Goal: Find contact information: Find contact information

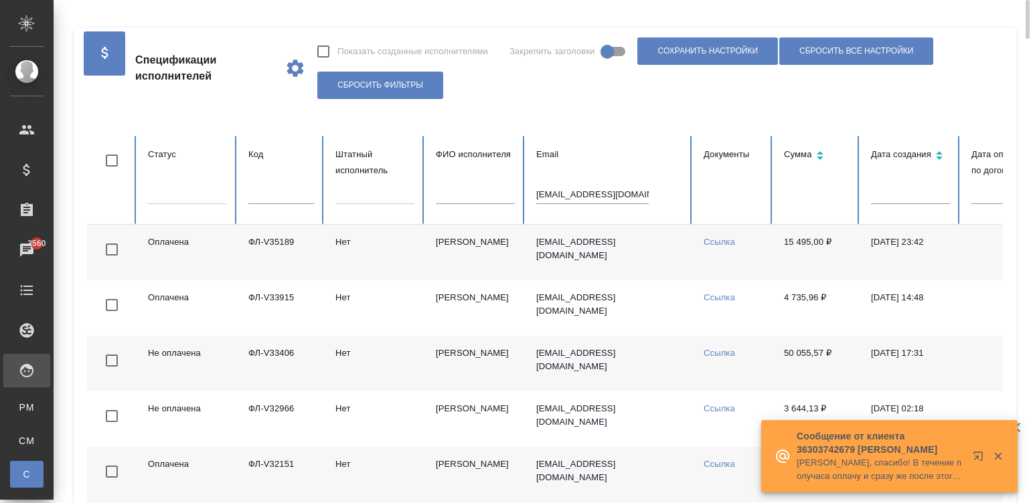
click at [612, 189] on input "[EMAIL_ADDRESS][DOMAIN_NAME]" at bounding box center [592, 194] width 112 height 19
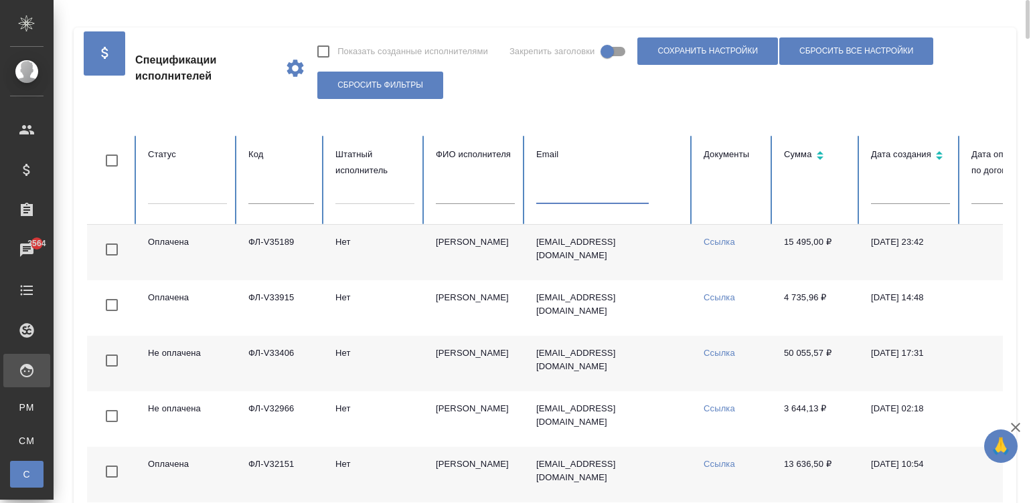
click at [459, 187] on input "text" at bounding box center [475, 194] width 79 height 19
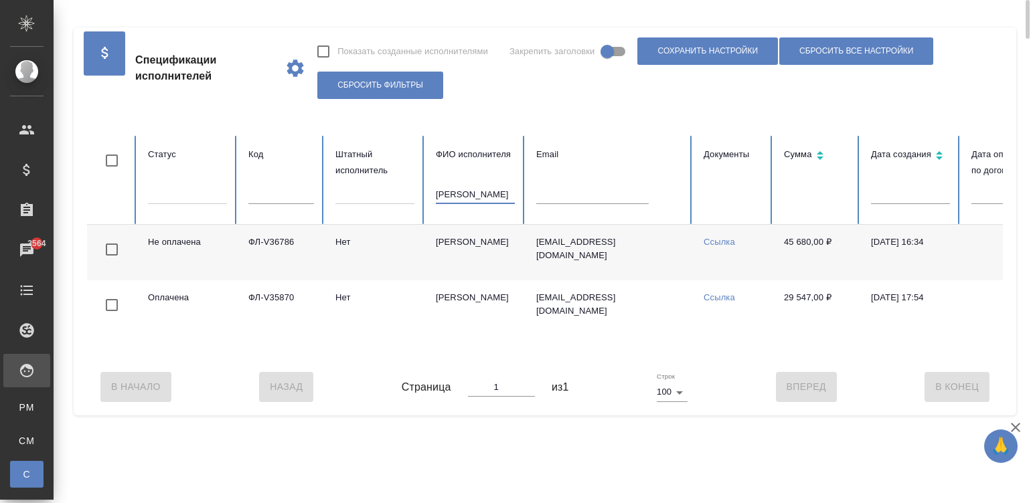
type input "[PERSON_NAME]"
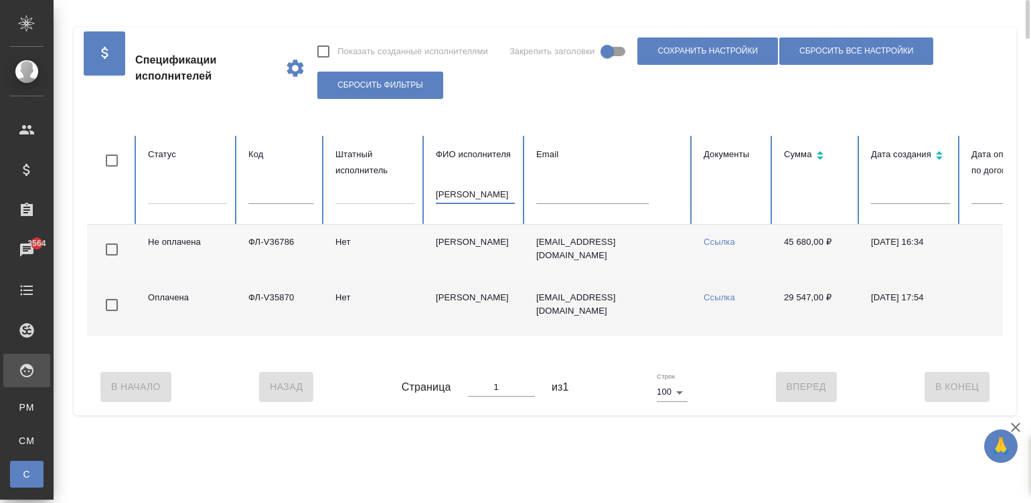
click at [353, 296] on td "Нет" at bounding box center [375, 309] width 100 height 56
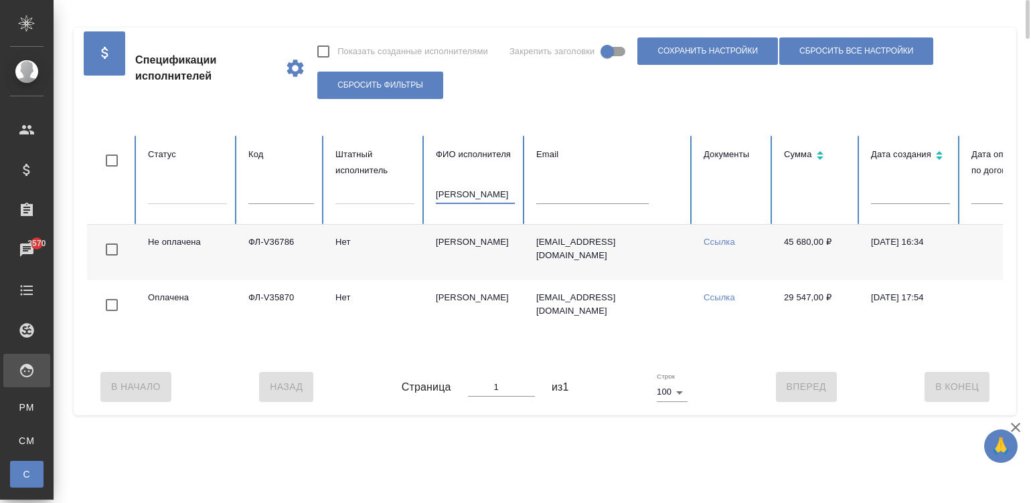
click at [465, 194] on input "[PERSON_NAME]" at bounding box center [475, 194] width 79 height 19
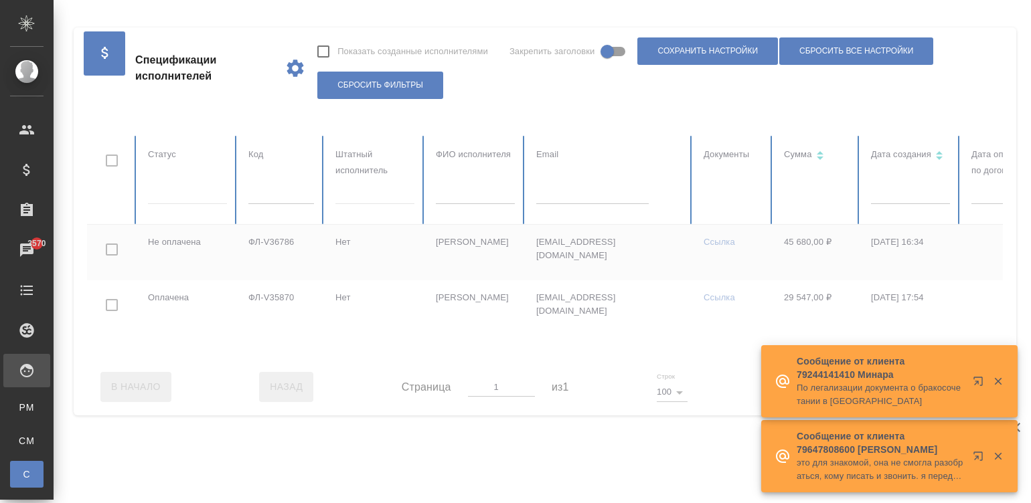
click at [286, 200] on div at bounding box center [804, 247] width 1434 height 223
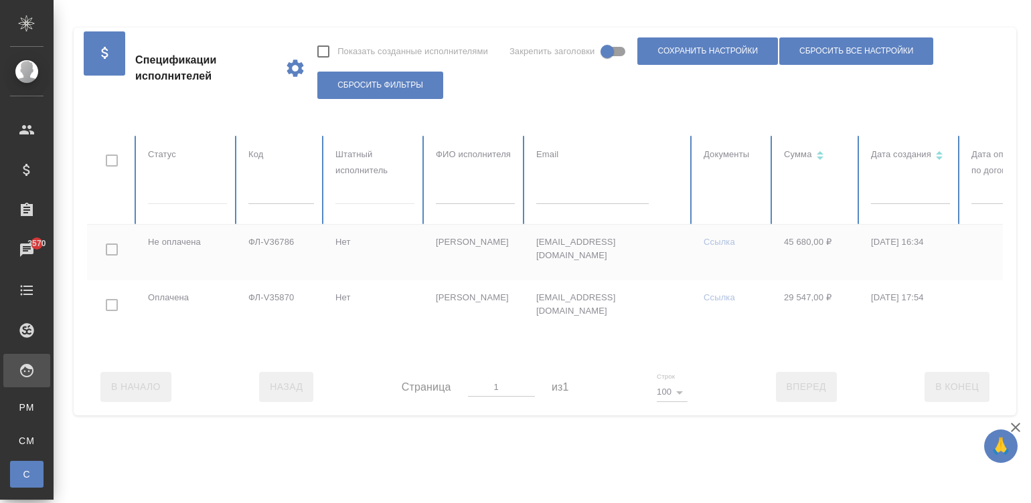
click at [286, 200] on div at bounding box center [804, 247] width 1434 height 223
click at [293, 195] on input "text" at bounding box center [281, 194] width 66 height 19
click at [285, 195] on input "text" at bounding box center [281, 194] width 66 height 19
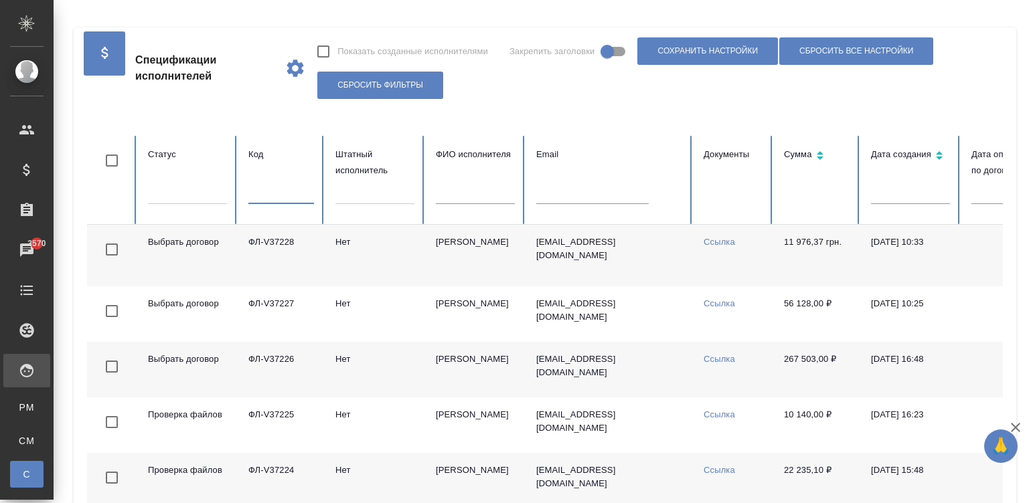
paste input "ФЛ-V36486"
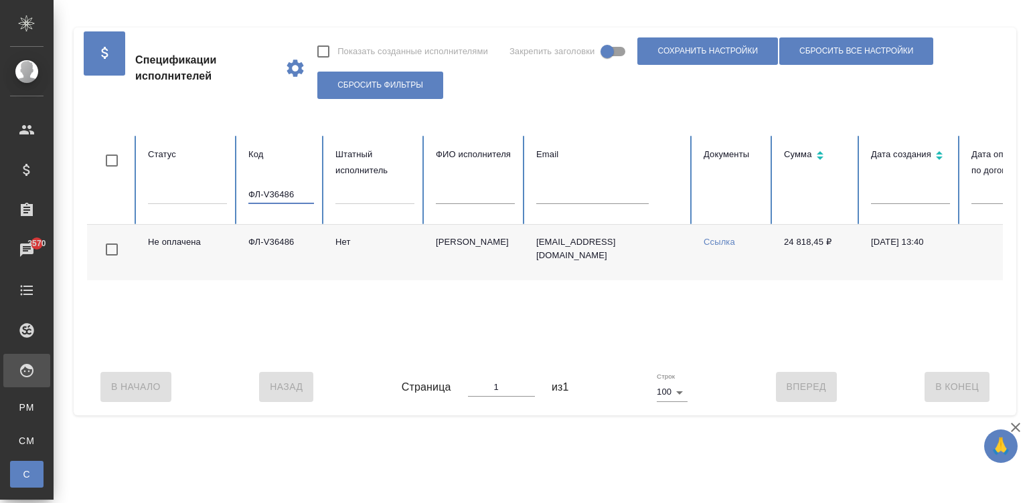
click at [285, 195] on input "ФЛ-V36486" at bounding box center [281, 194] width 66 height 19
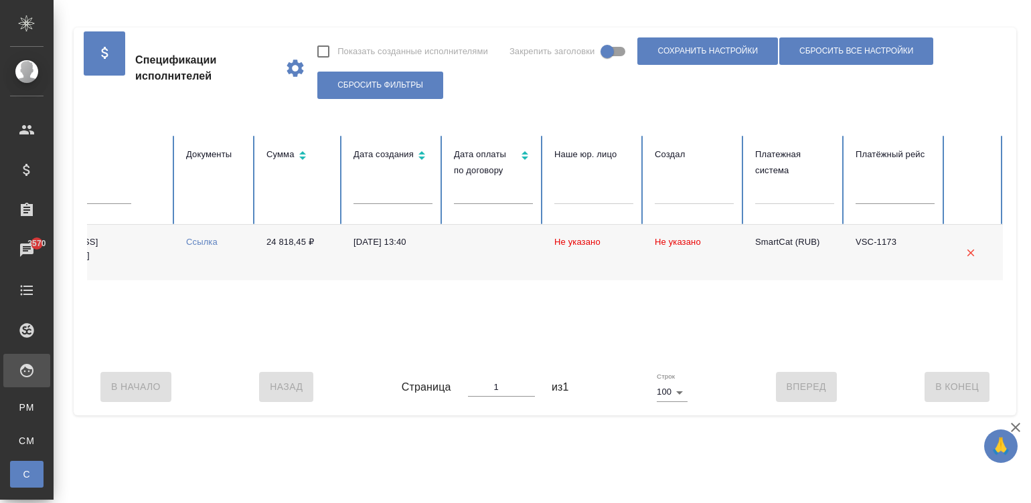
type input "ФЛ-V36486"
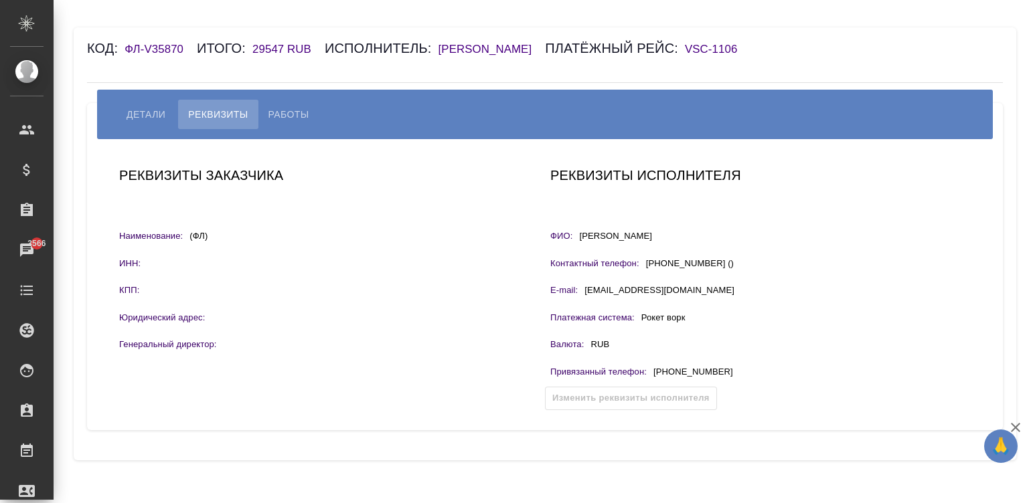
click at [224, 123] on button "Реквизиты" at bounding box center [218, 114] width 80 height 29
drag, startPoint x: 731, startPoint y: 372, endPoint x: 646, endPoint y: 372, distance: 85.0
click at [646, 372] on div "Привязанный телефон : +79167869368" at bounding box center [760, 374] width 420 height 17
click at [646, 372] on p "Привязанный телефон :" at bounding box center [598, 372] width 96 height 13
drag, startPoint x: 651, startPoint y: 374, endPoint x: 720, endPoint y: 366, distance: 69.3
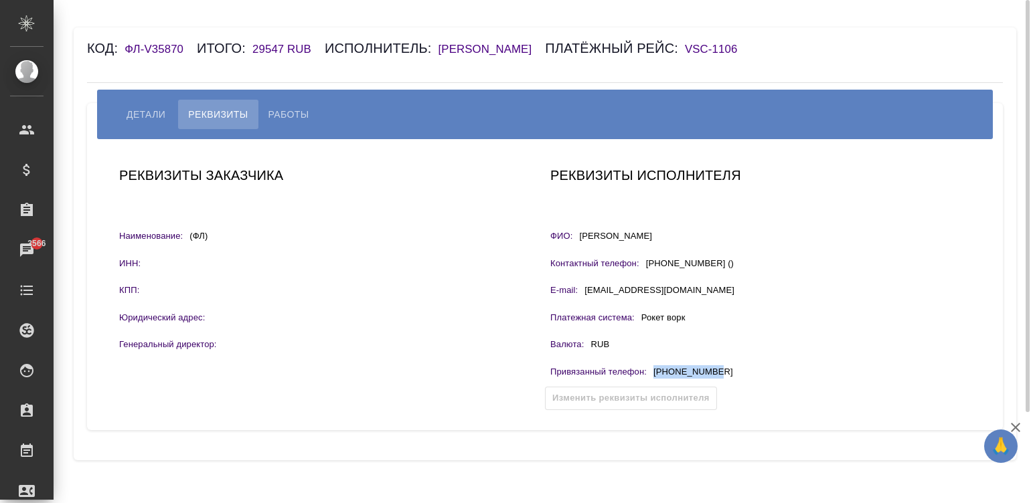
click at [720, 366] on div "Привязанный телефон : +79167869368" at bounding box center [760, 374] width 420 height 17
copy p "+79167869368"
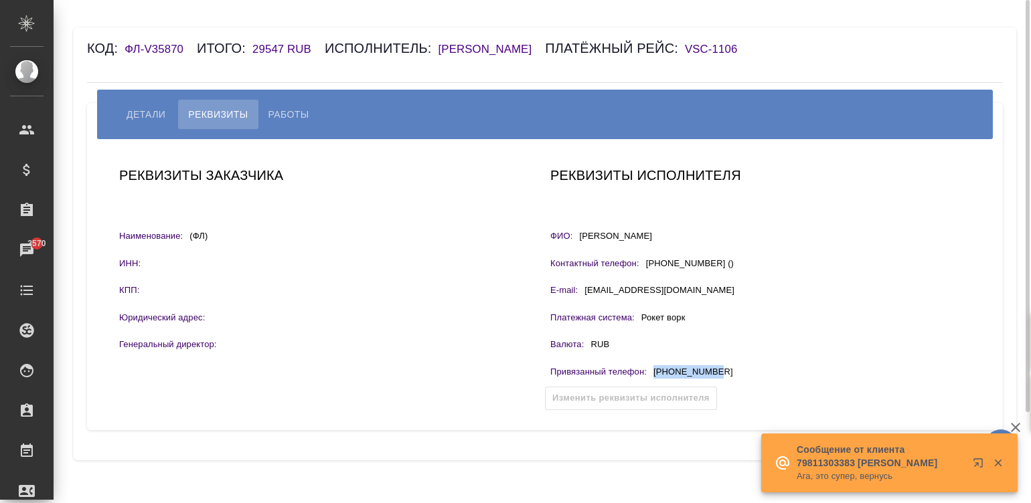
copy p "+79167869368"
